Goal: Find specific page/section: Find specific page/section

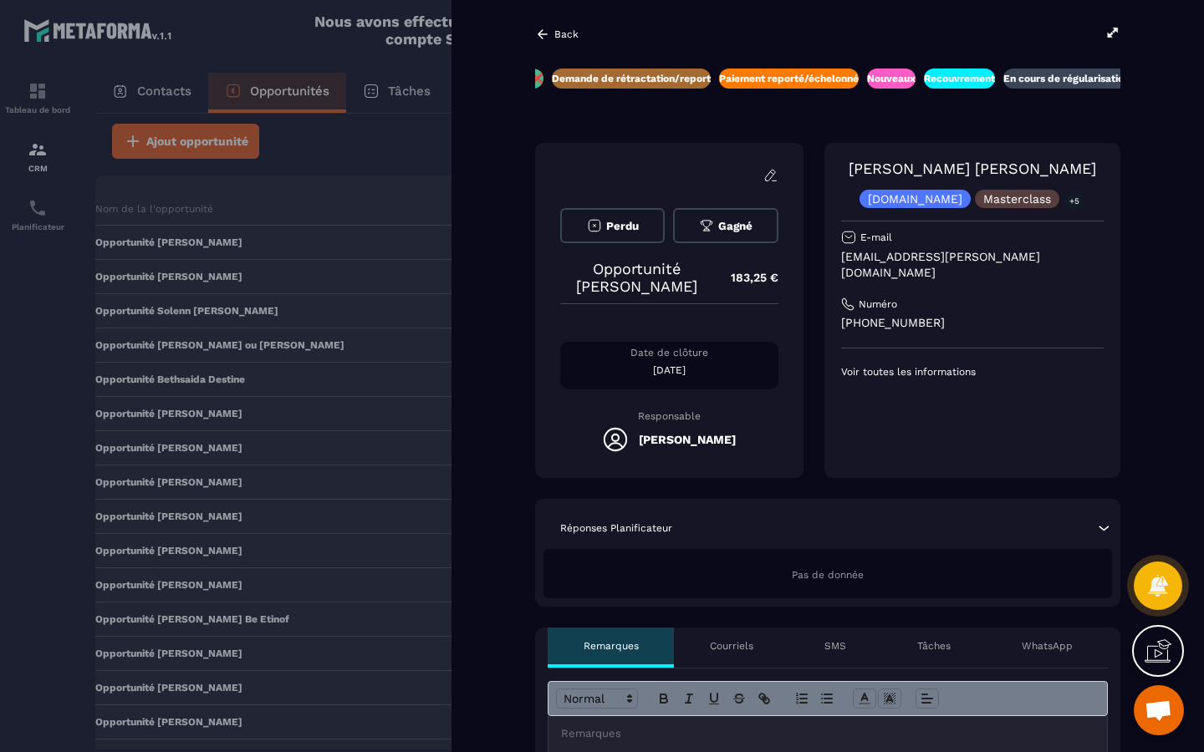
click at [547, 36] on icon at bounding box center [542, 34] width 15 height 15
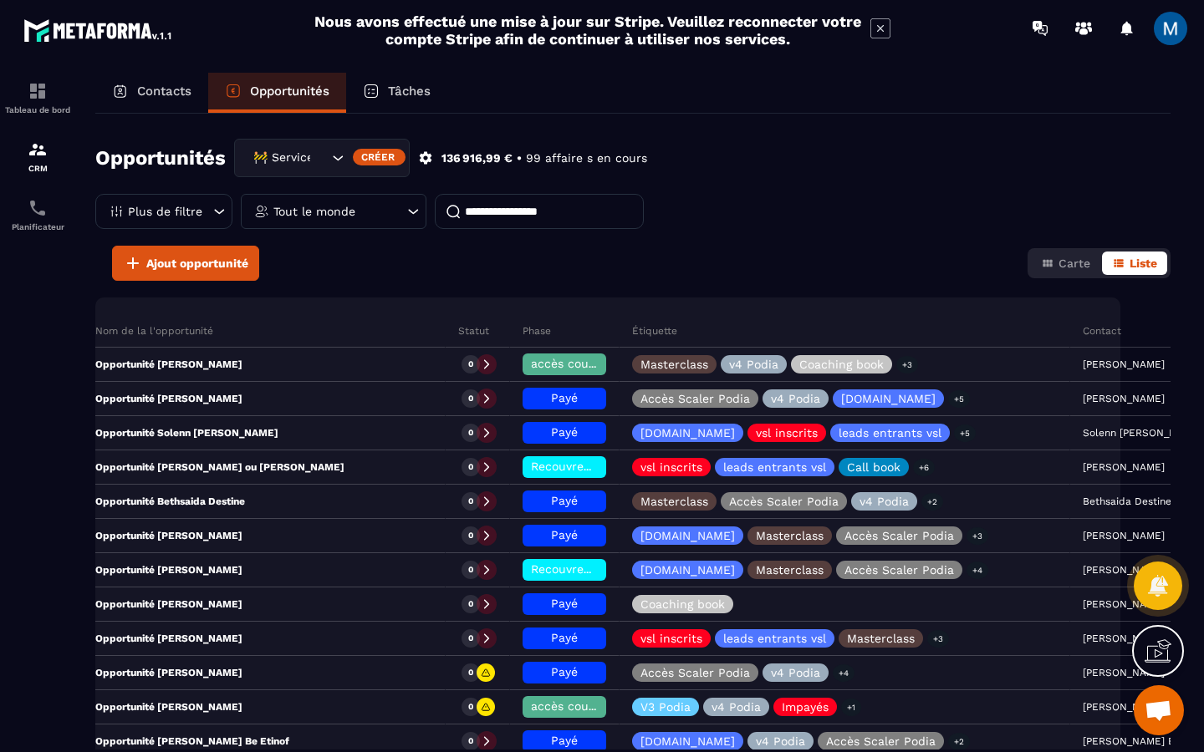
click at [410, 208] on icon at bounding box center [413, 211] width 17 height 17
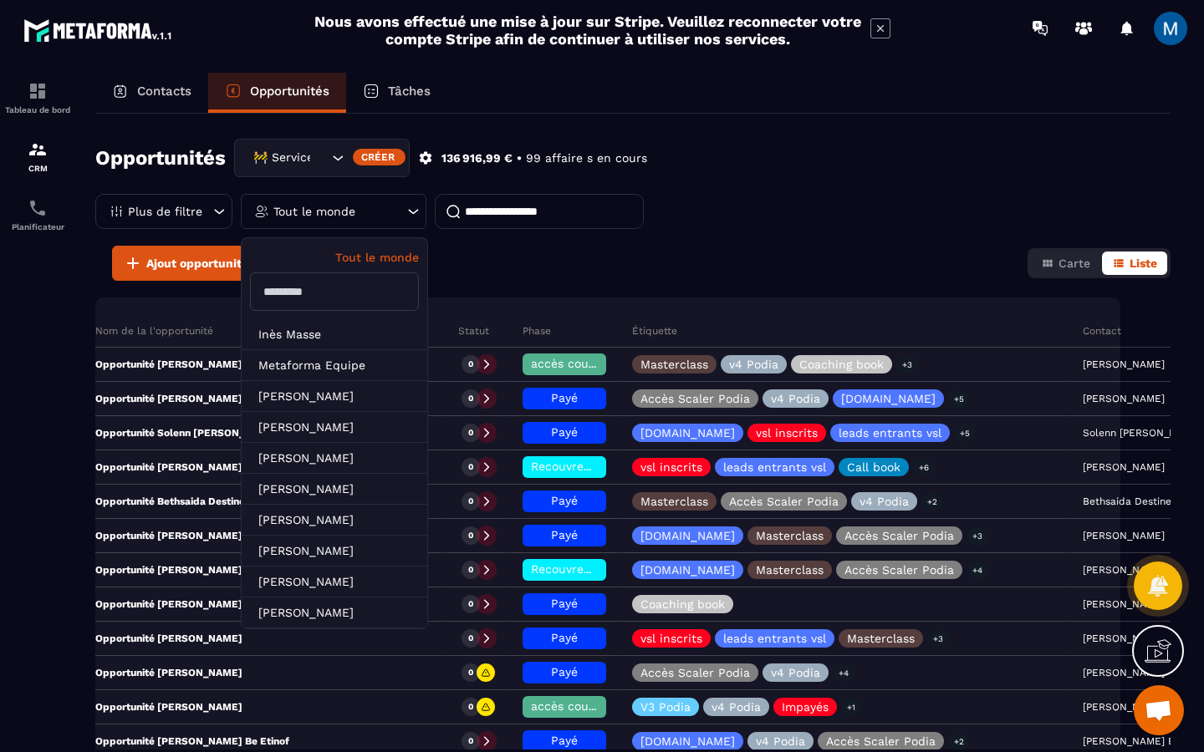
click at [410, 208] on icon at bounding box center [413, 211] width 17 height 17
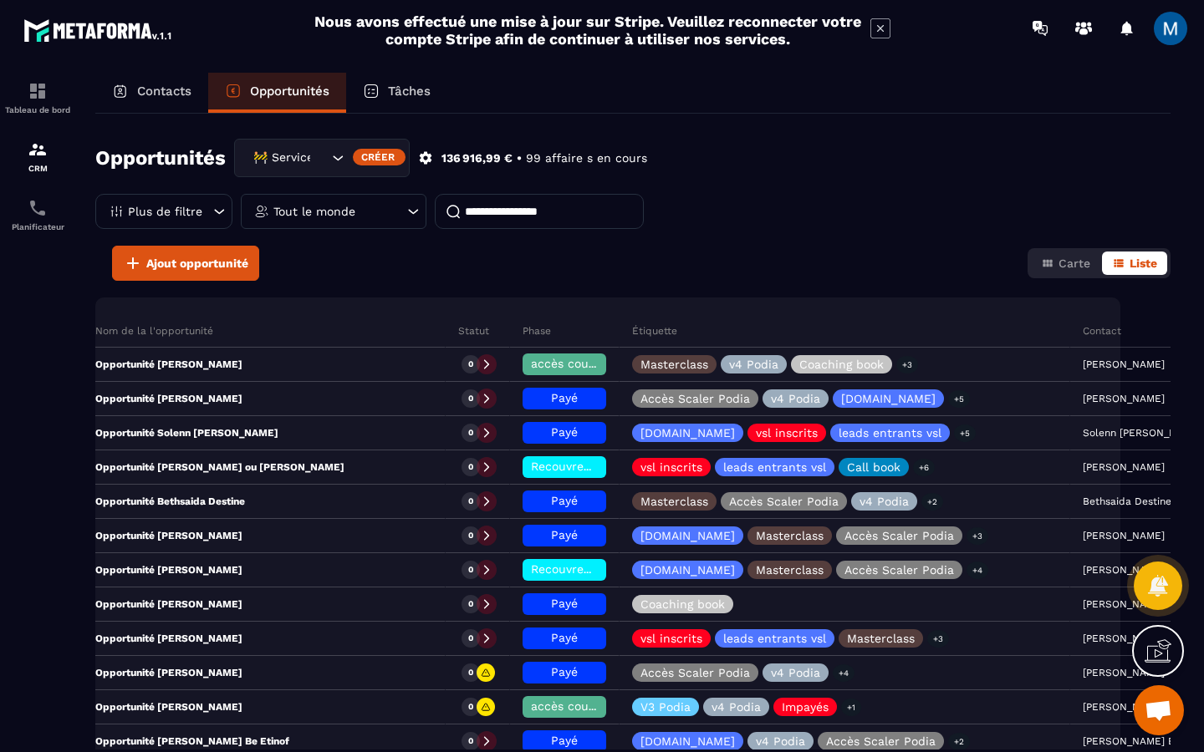
click at [214, 206] on icon at bounding box center [219, 211] width 17 height 17
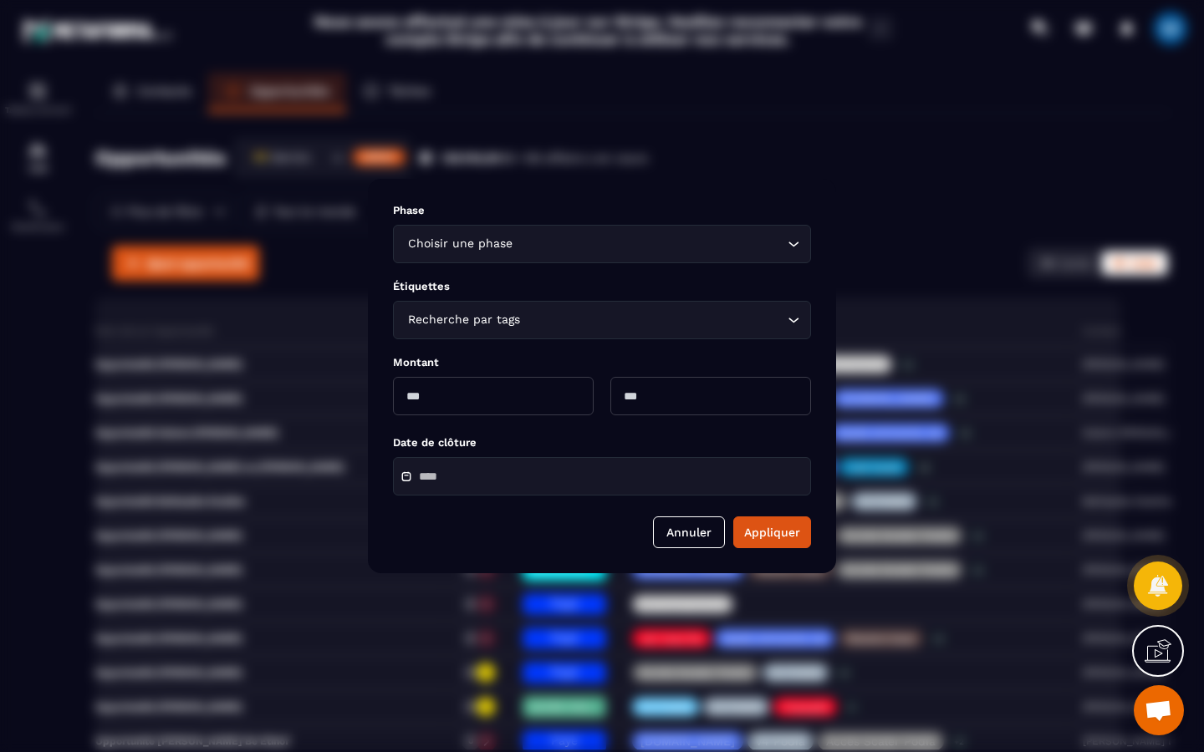
click at [214, 206] on div "Modal window" at bounding box center [602, 376] width 1204 height 752
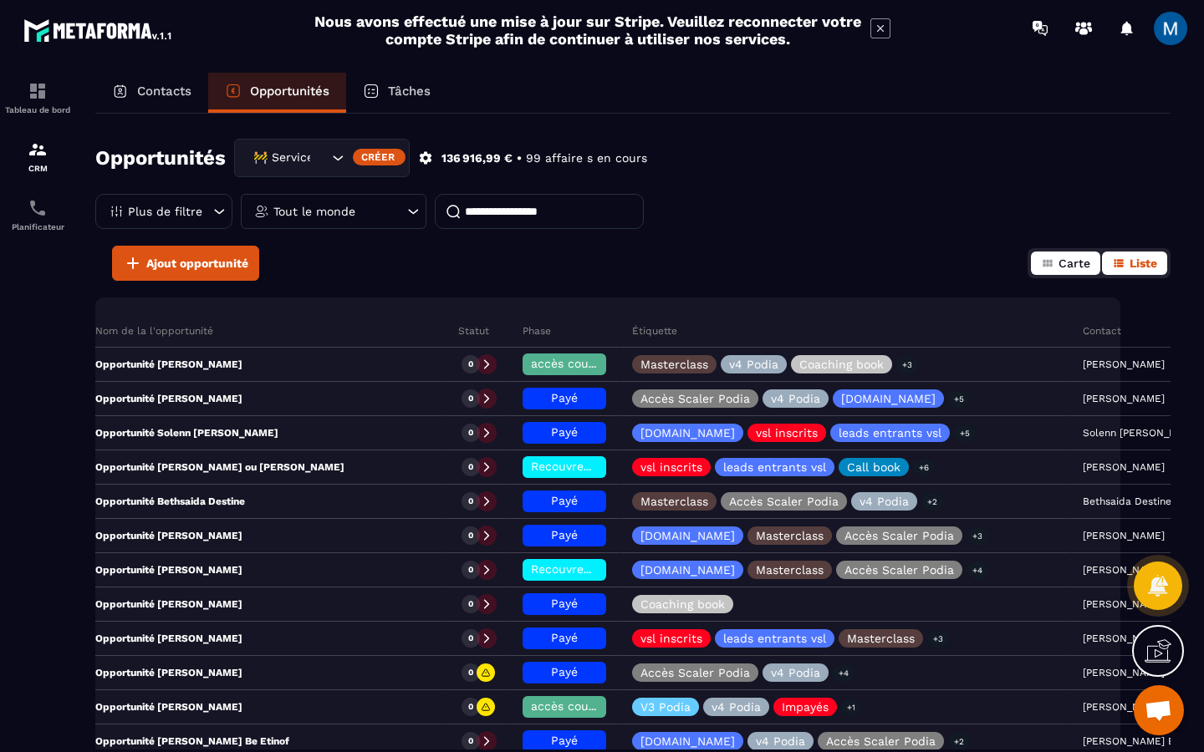
click at [1064, 259] on span "Carte" at bounding box center [1074, 263] width 32 height 13
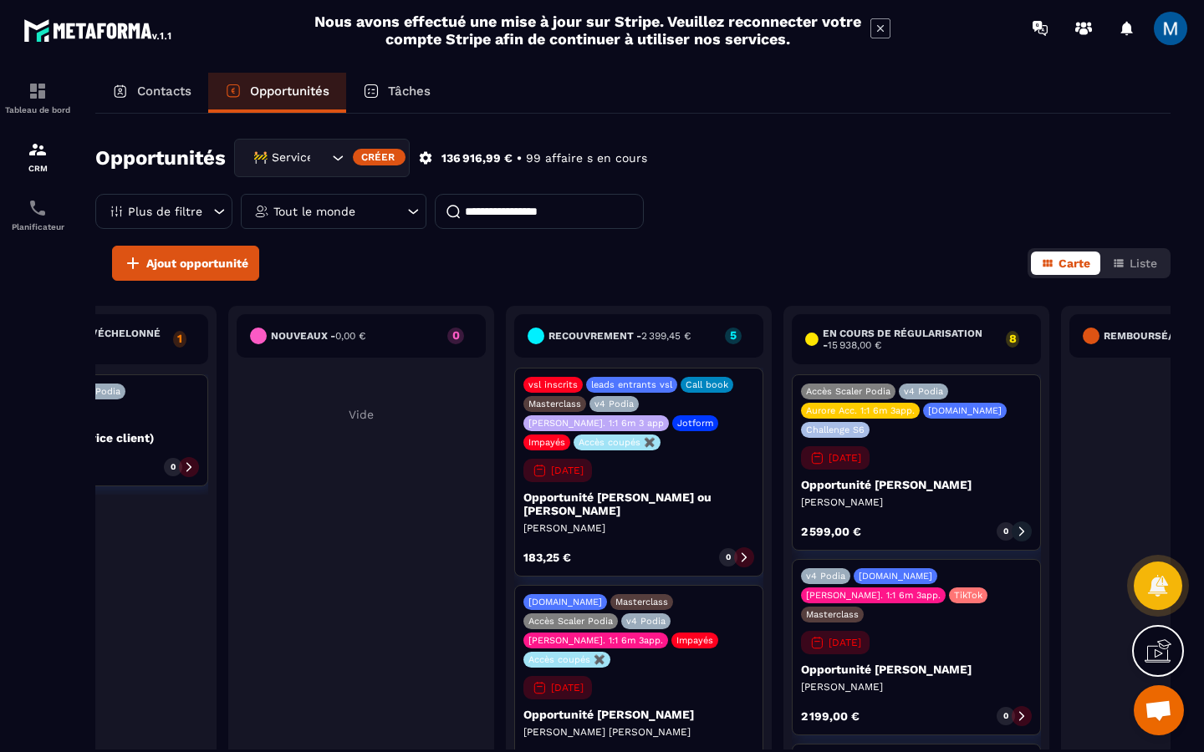
scroll to position [0, 1265]
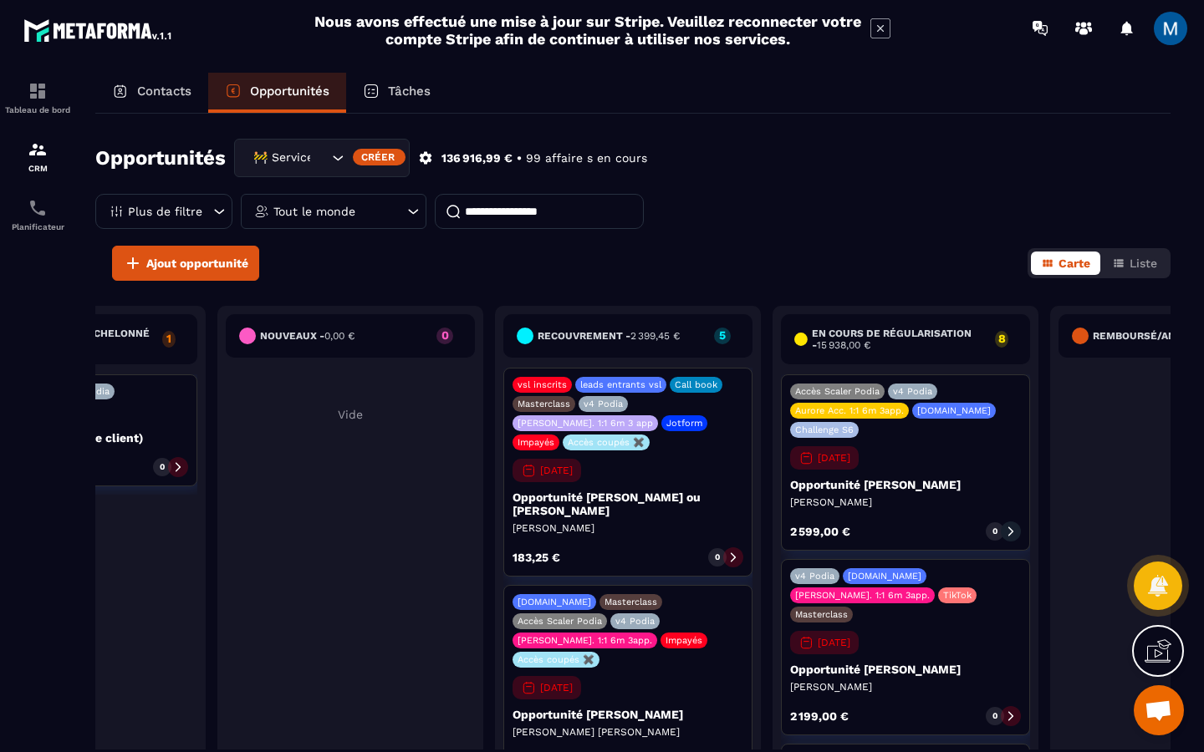
click at [1136, 269] on span "Liste" at bounding box center [1143, 263] width 28 height 13
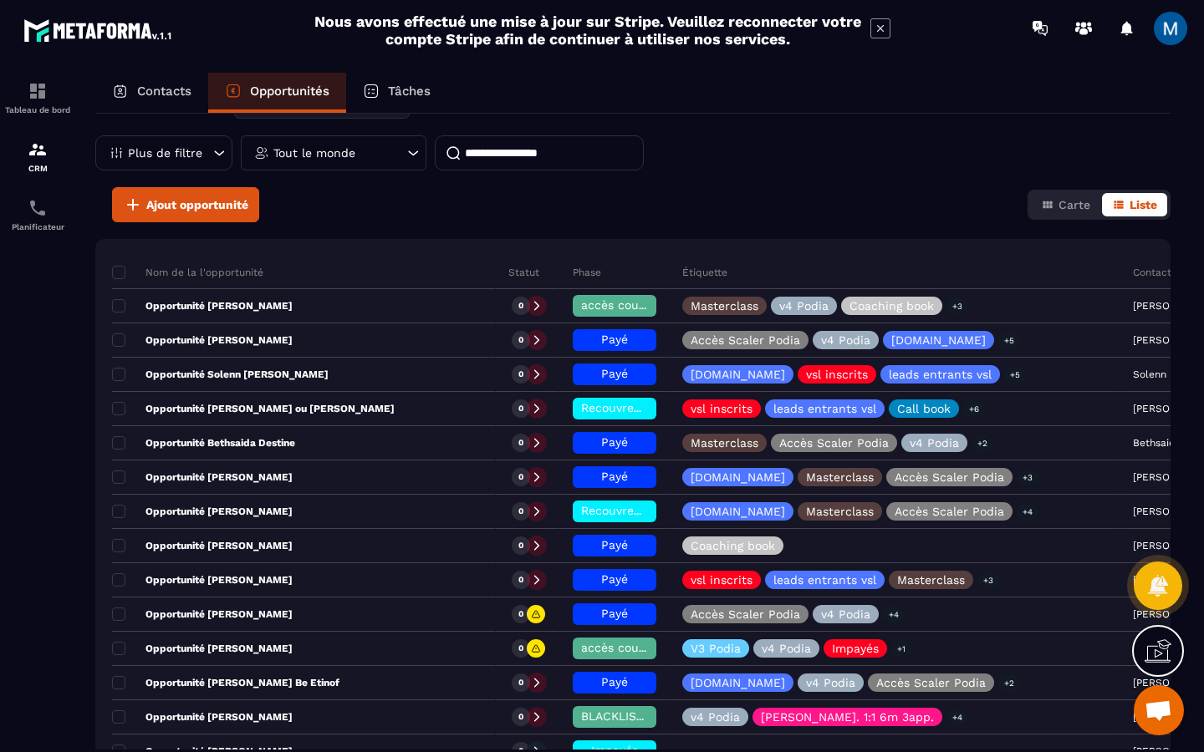
scroll to position [0, 0]
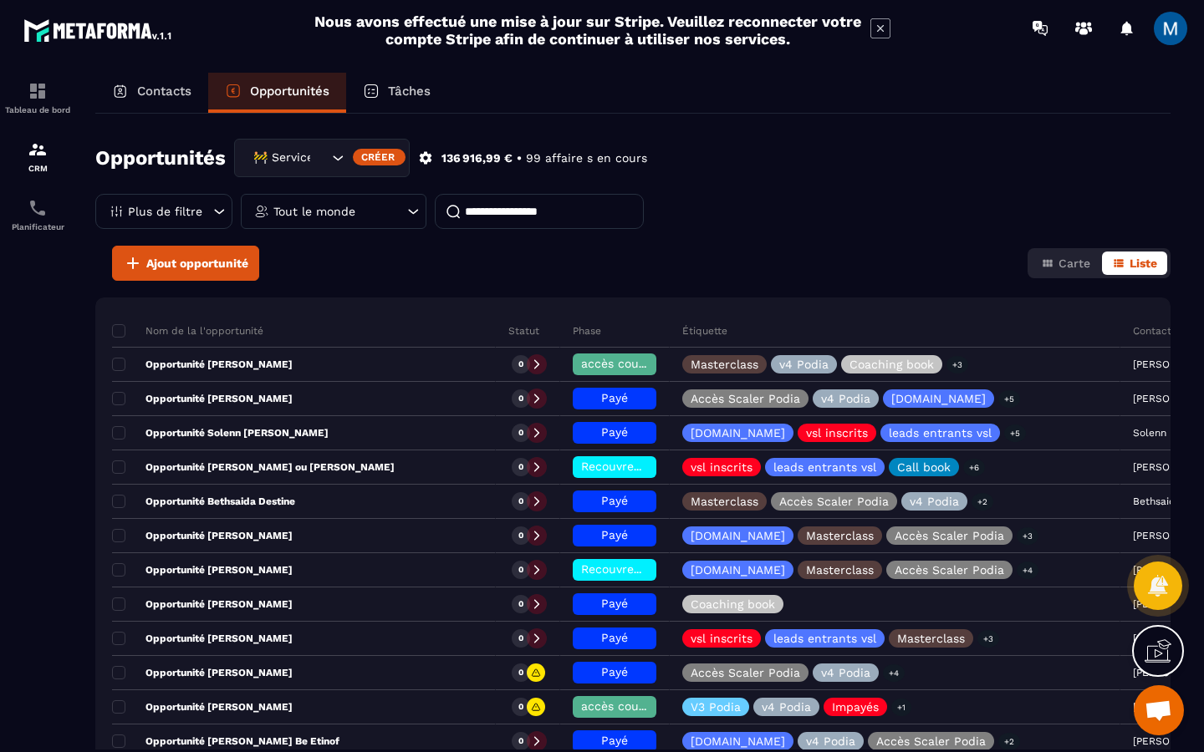
click at [537, 217] on input at bounding box center [539, 211] width 209 height 35
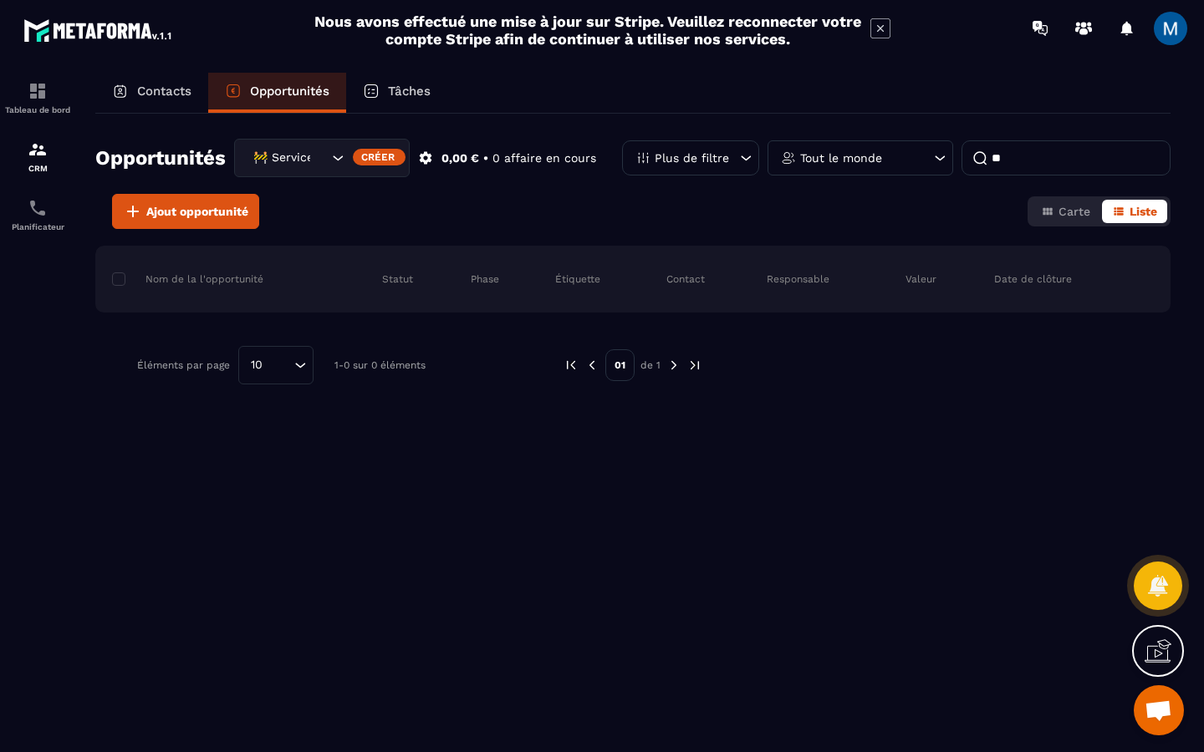
type input "*"
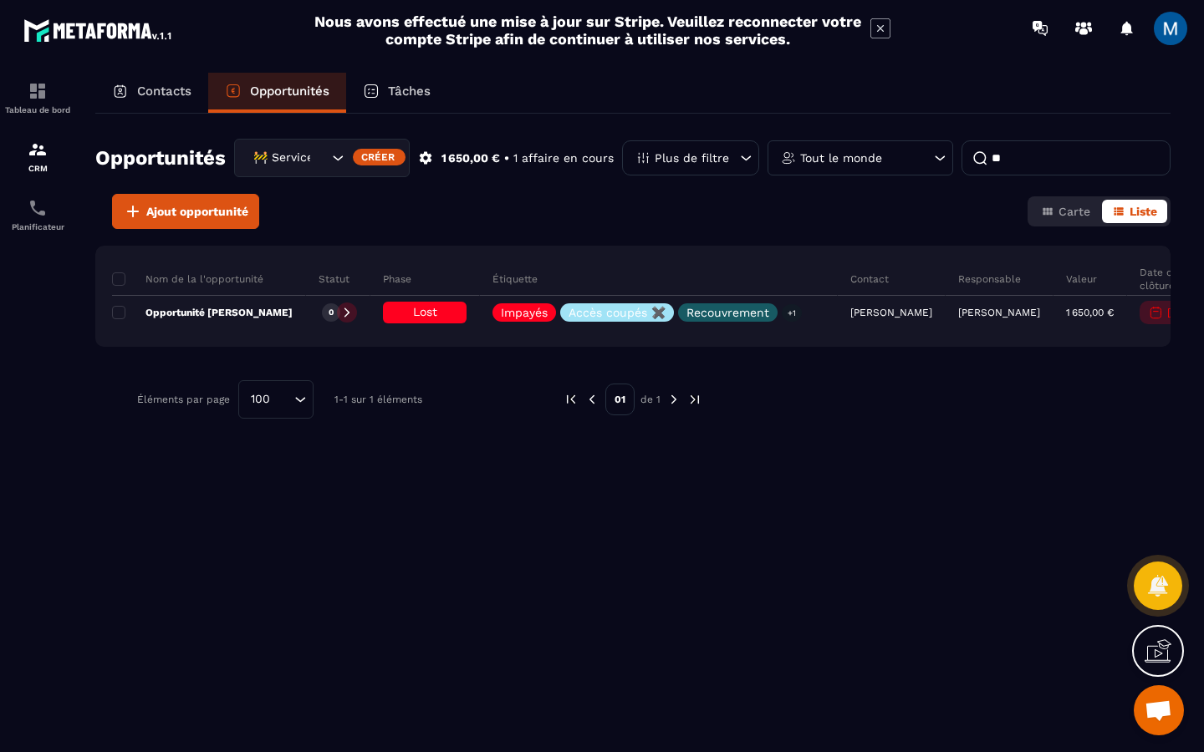
type input "*"
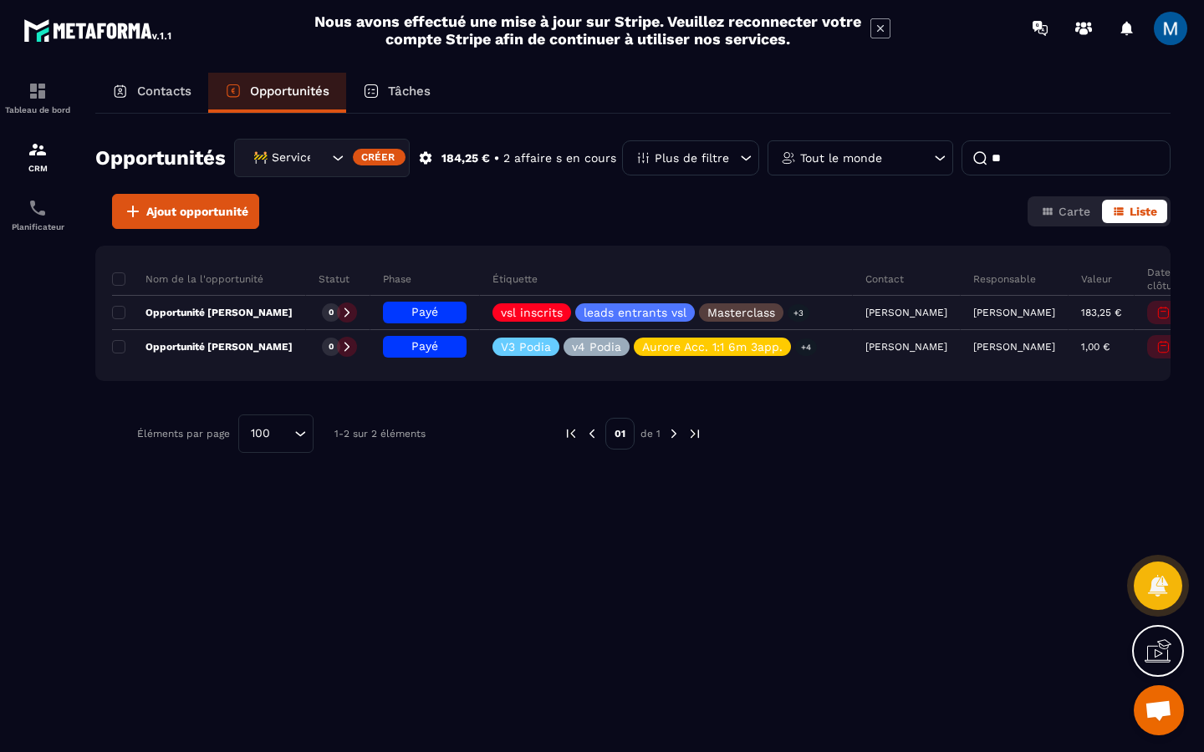
type input "*"
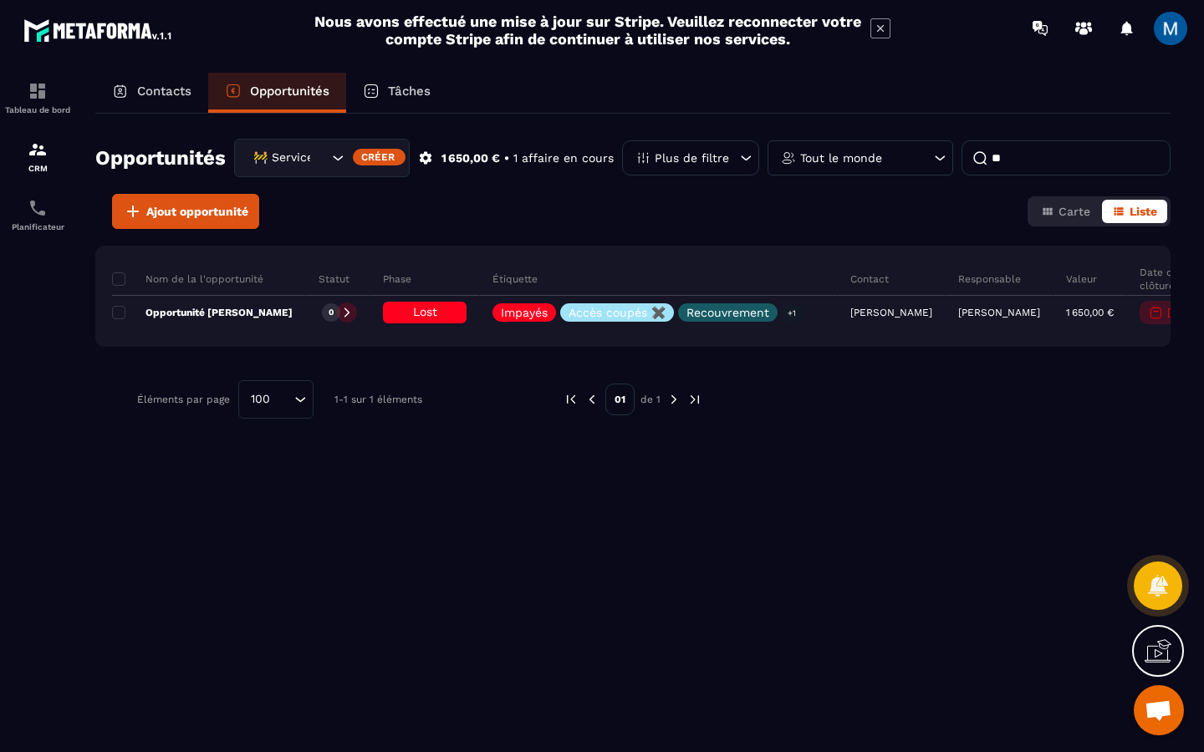
type input "*"
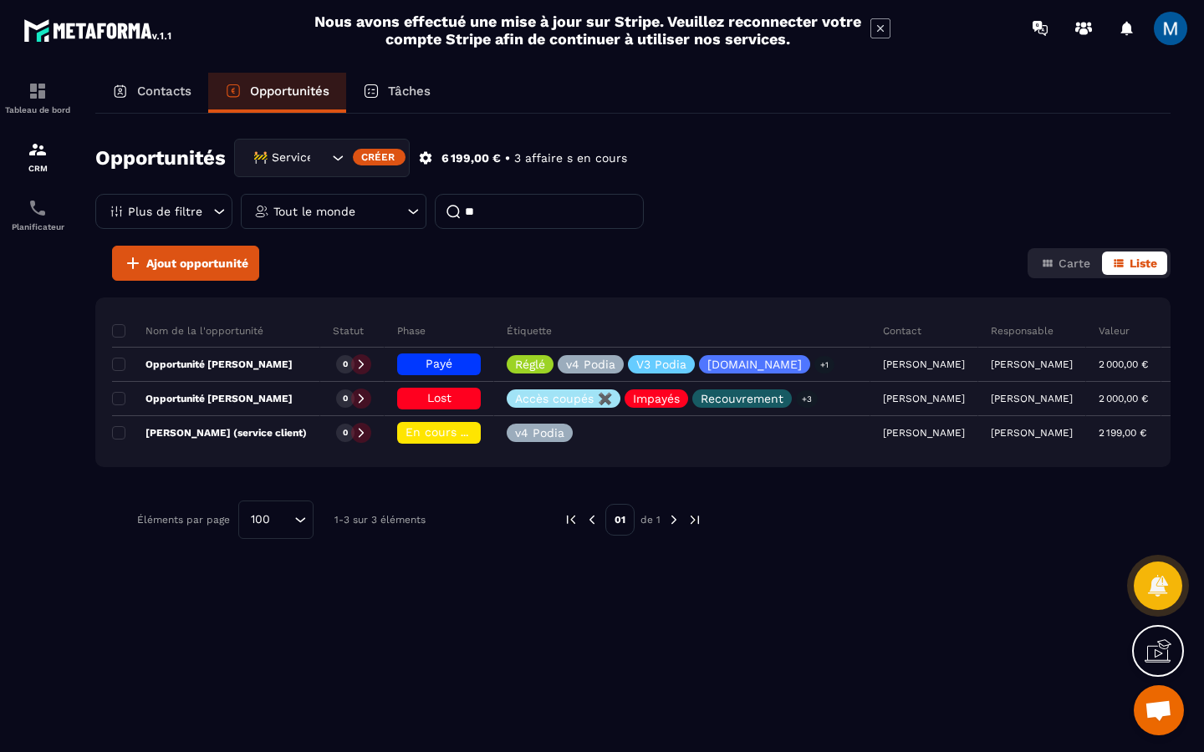
type input "*"
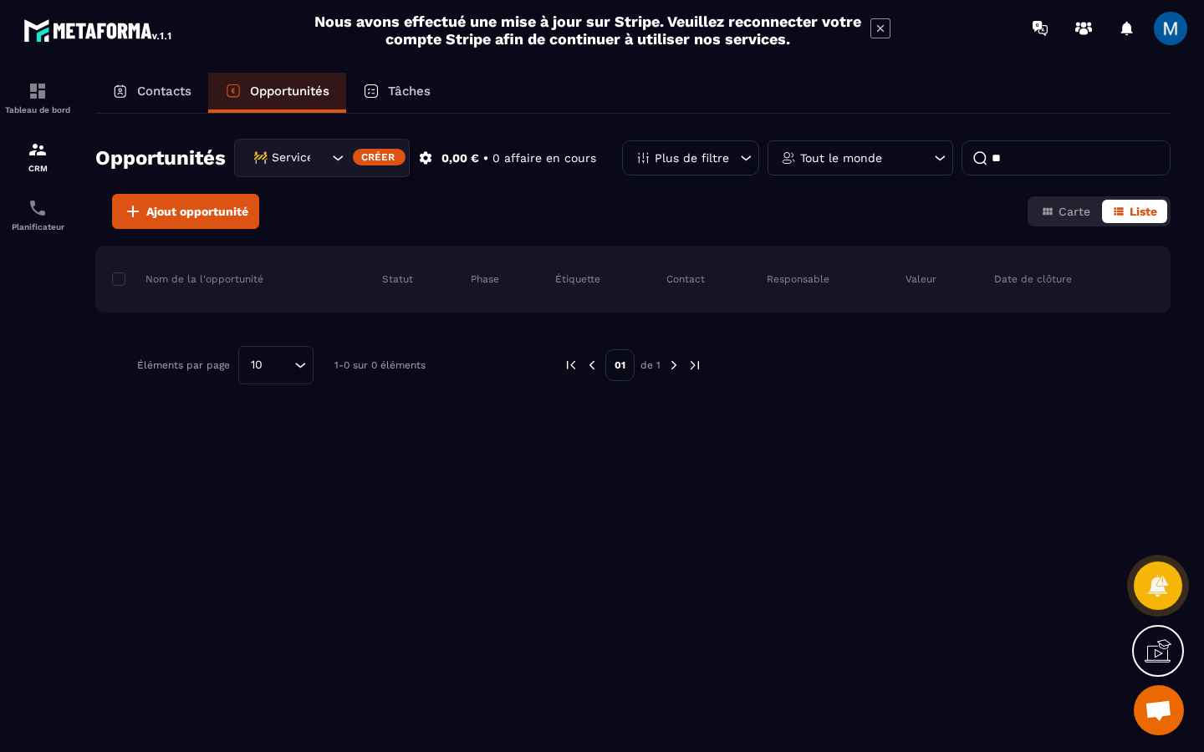
type input "*"
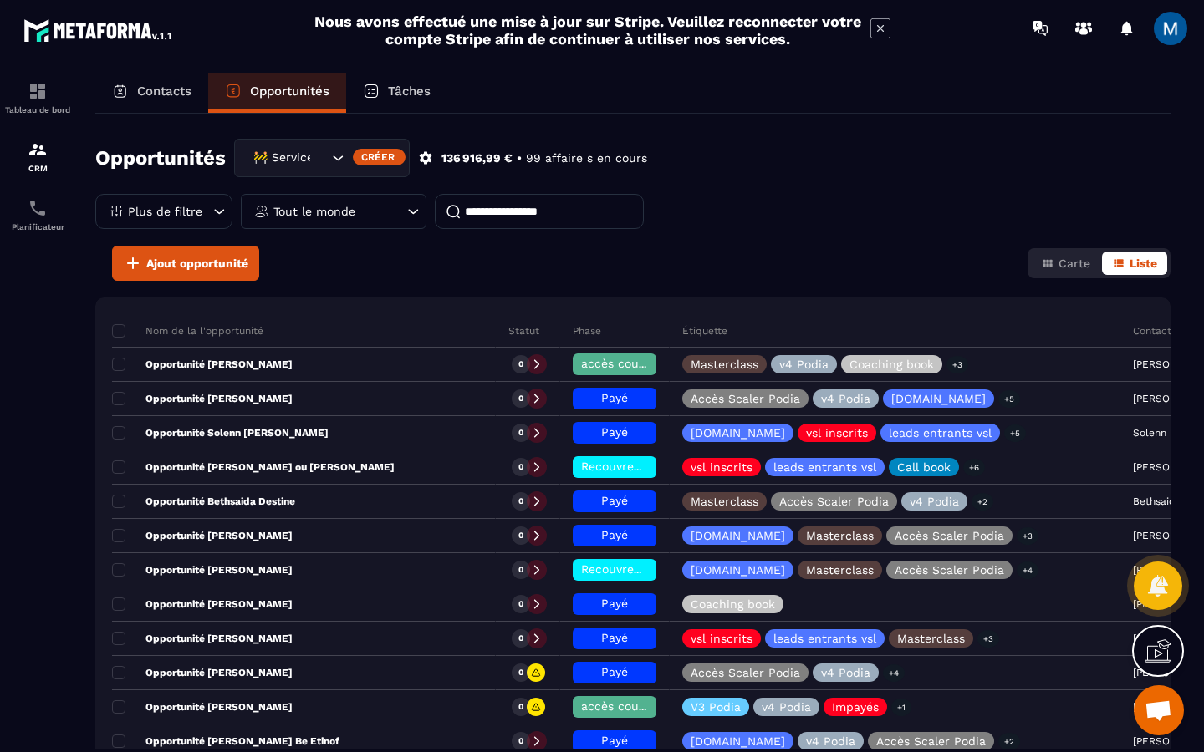
click at [338, 162] on icon "Search for option" at bounding box center [337, 158] width 17 height 17
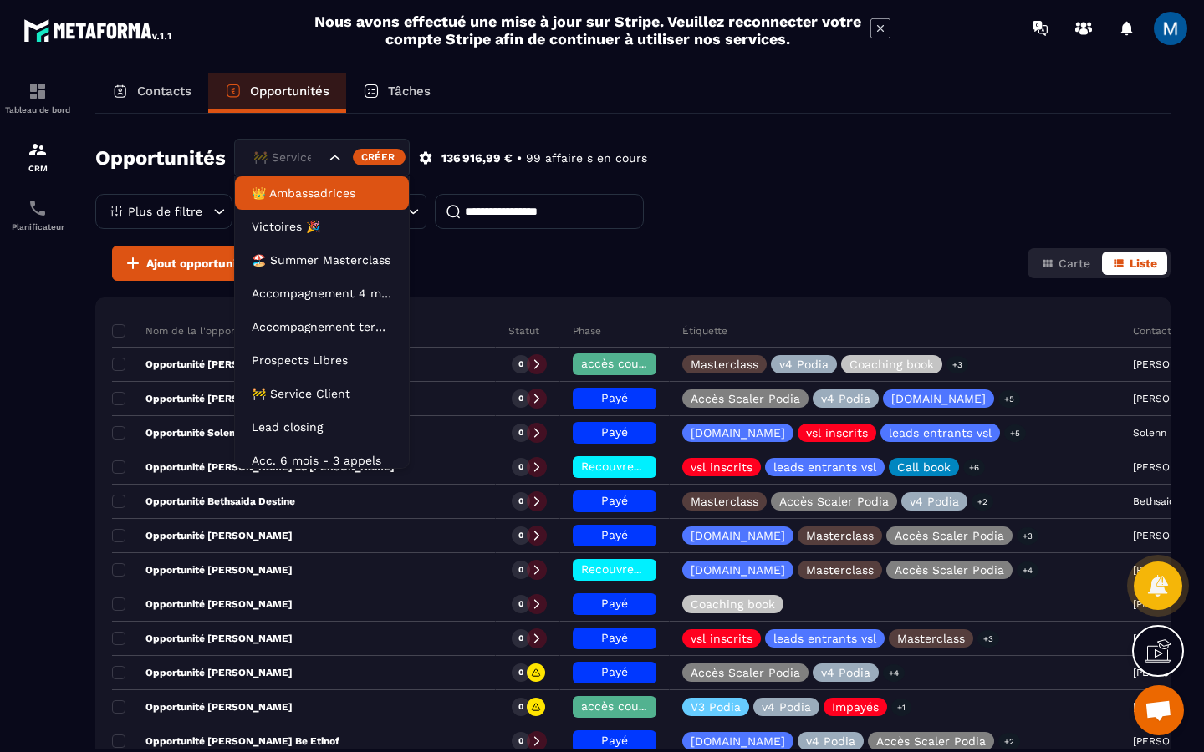
click at [337, 159] on icon "Search for option" at bounding box center [335, 158] width 17 height 17
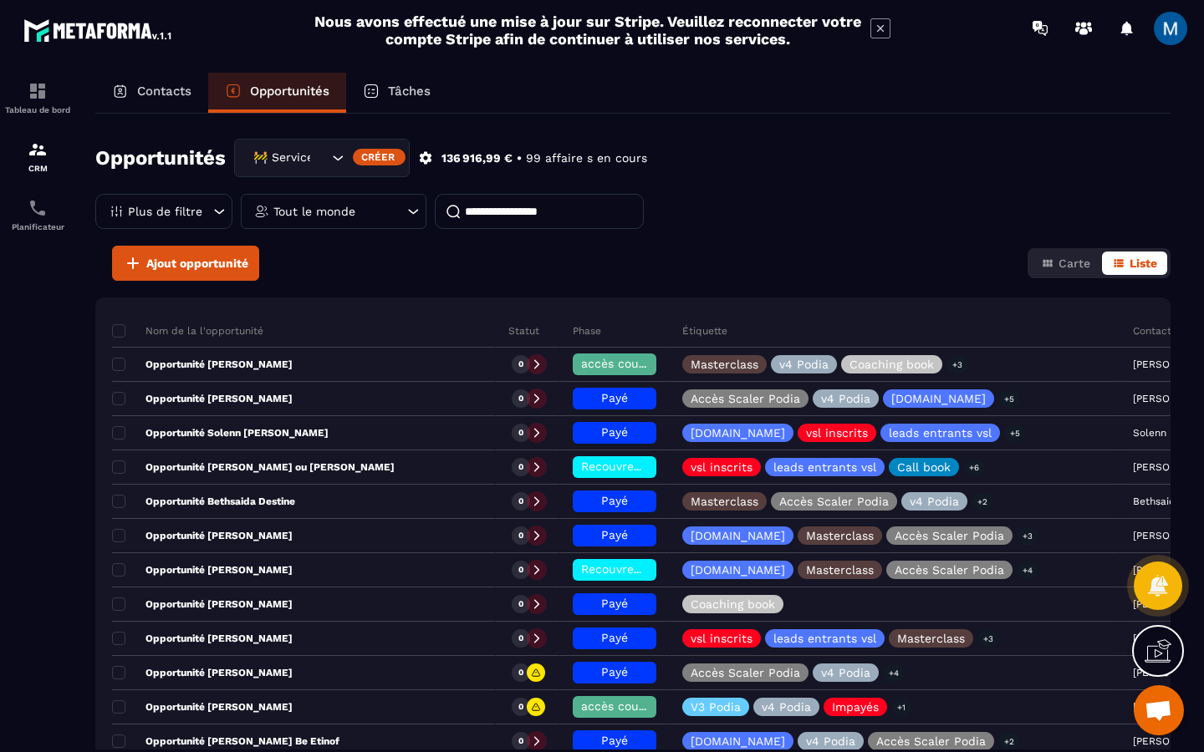
click at [491, 214] on input at bounding box center [539, 211] width 209 height 35
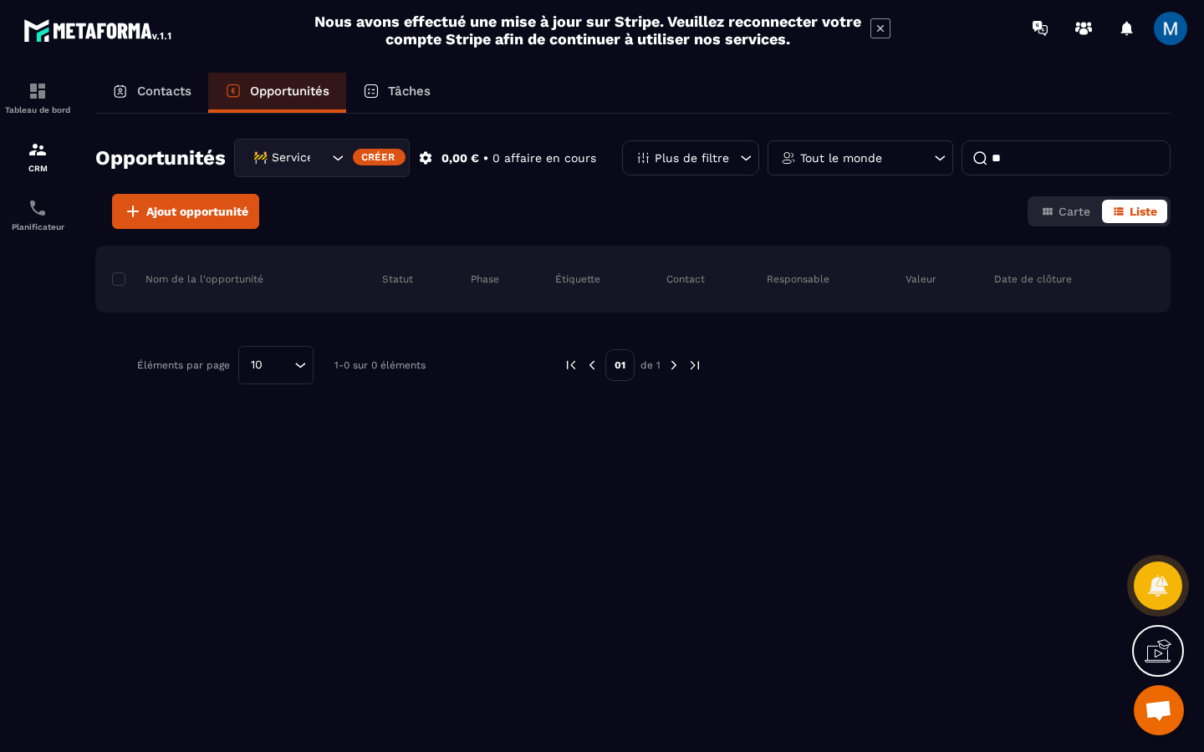
type input "*"
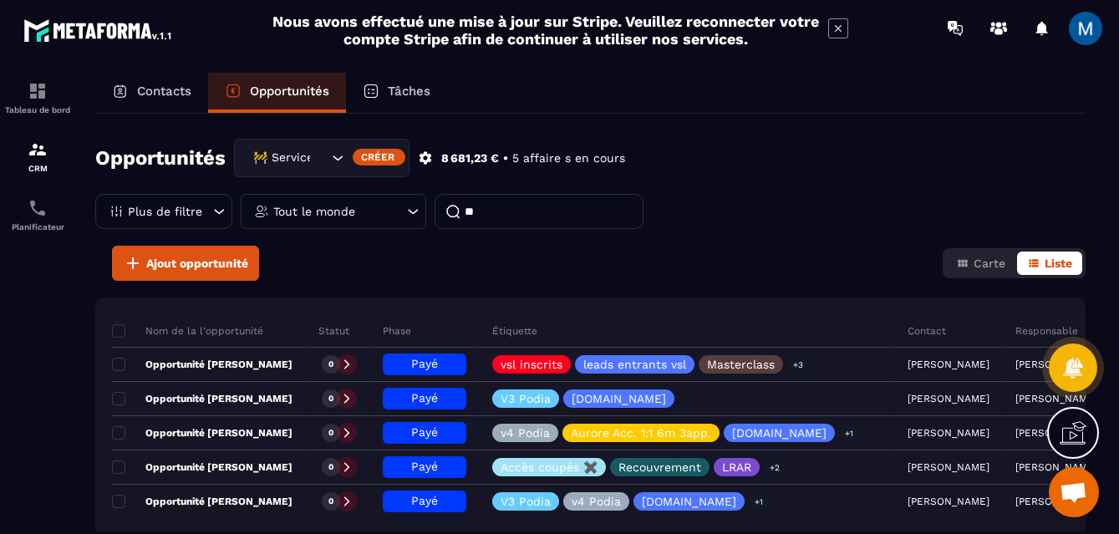
type input "*"
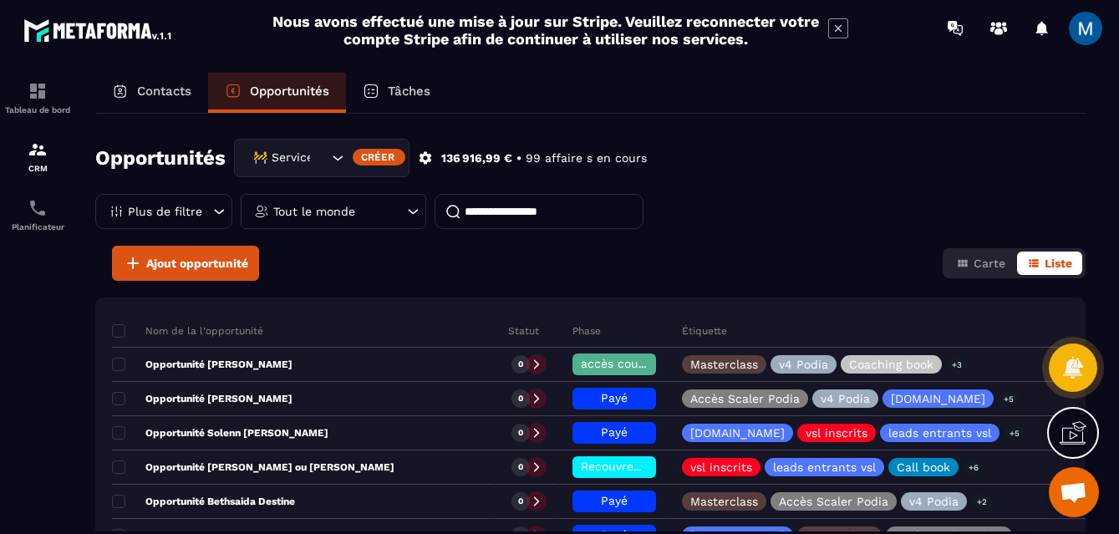
click at [169, 99] on div "Contacts" at bounding box center [151, 93] width 113 height 40
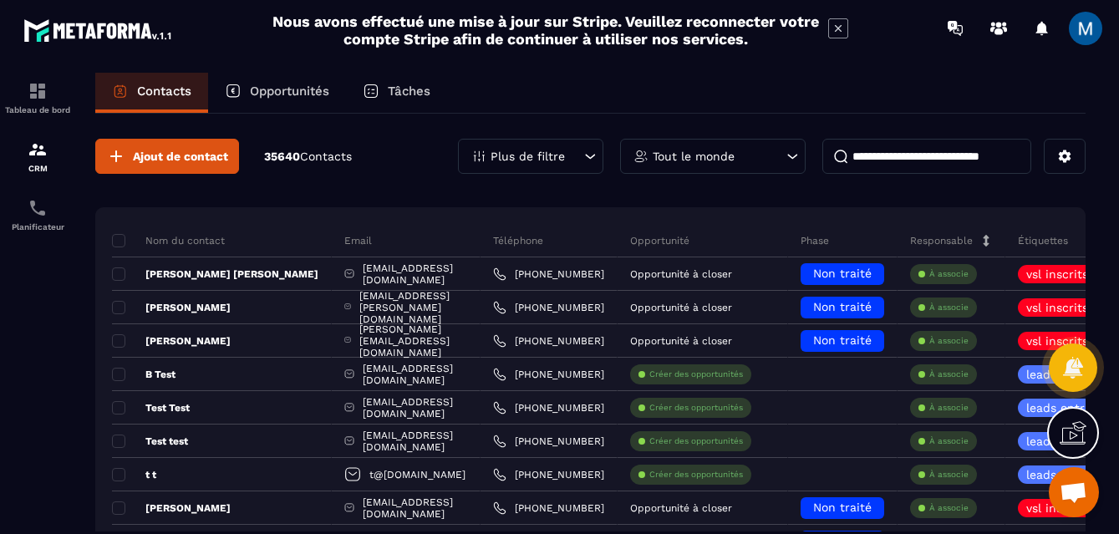
click at [980, 161] on input at bounding box center [926, 156] width 209 height 35
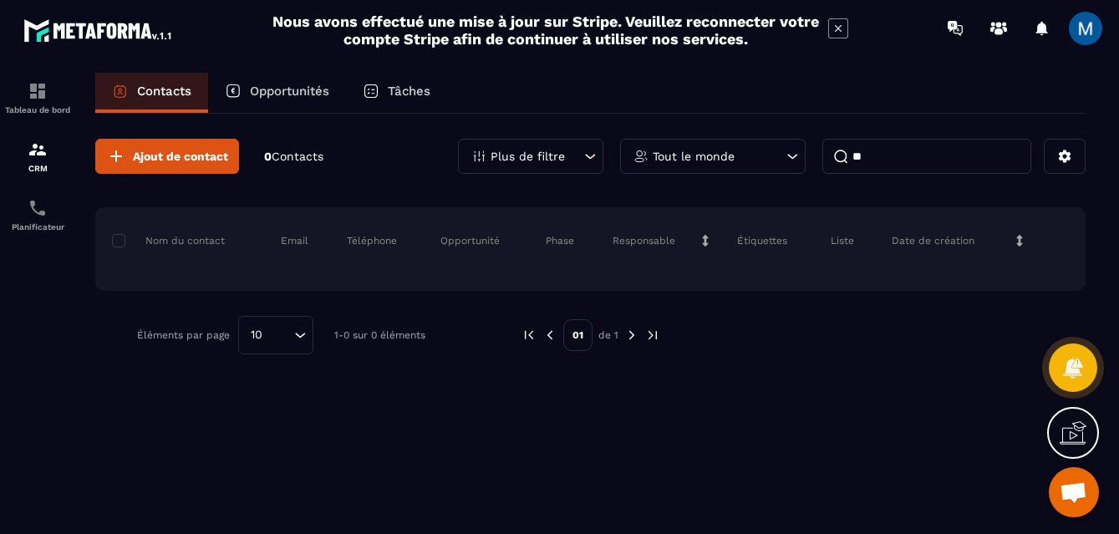
type input "*"
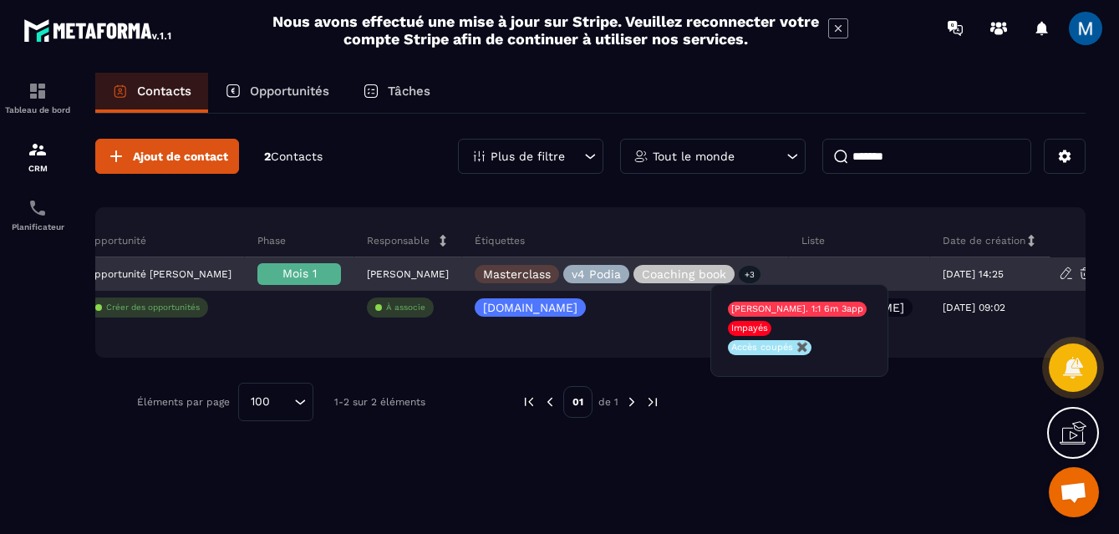
type input "*******"
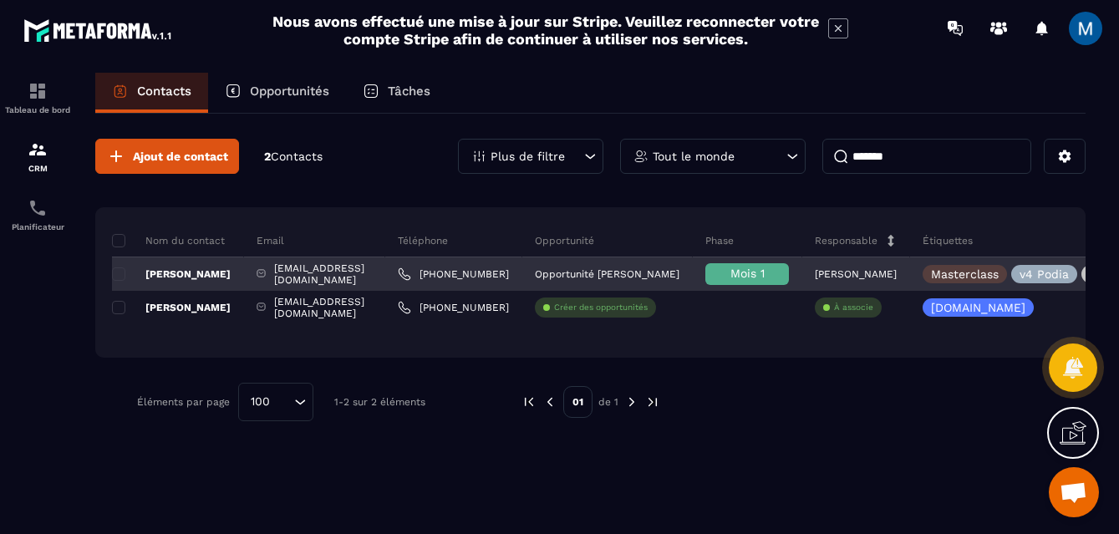
click at [202, 283] on div "[PERSON_NAME]" at bounding box center [178, 273] width 132 height 33
